Goal: Task Accomplishment & Management: Use online tool/utility

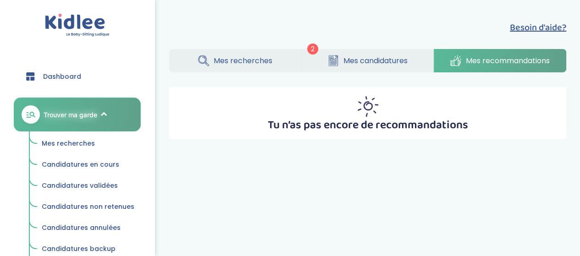
click at [398, 63] on span "Mes candidatures" at bounding box center [376, 60] width 64 height 11
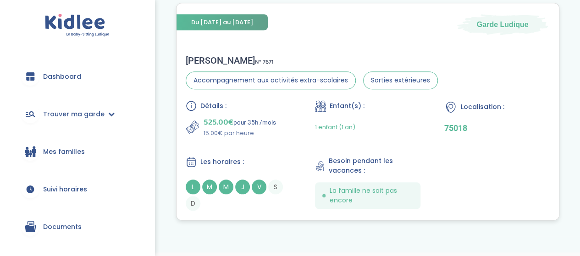
scroll to position [420, 0]
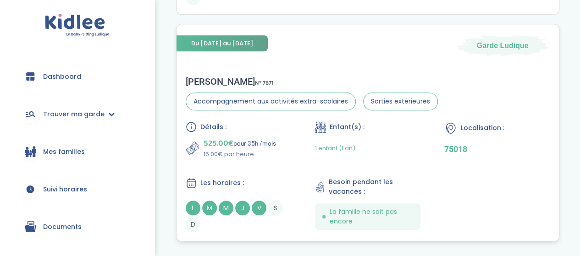
click at [392, 143] on div "1 enfant (1 an)" at bounding box center [368, 149] width 106 height 22
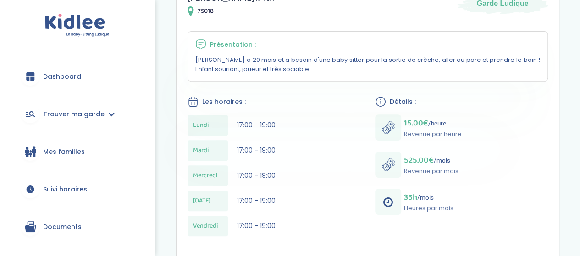
scroll to position [138, 0]
